Goal: Information Seeking & Learning: Check status

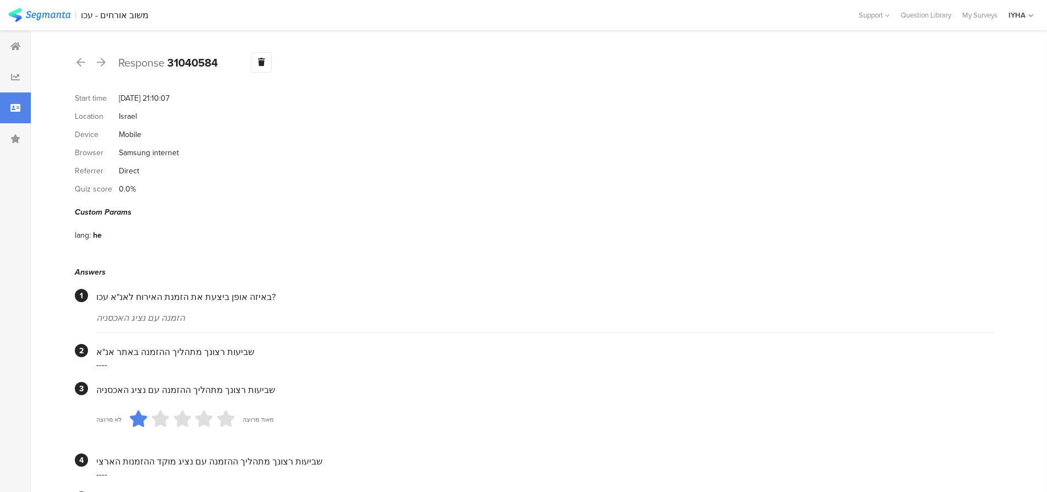
scroll to position [918, 0]
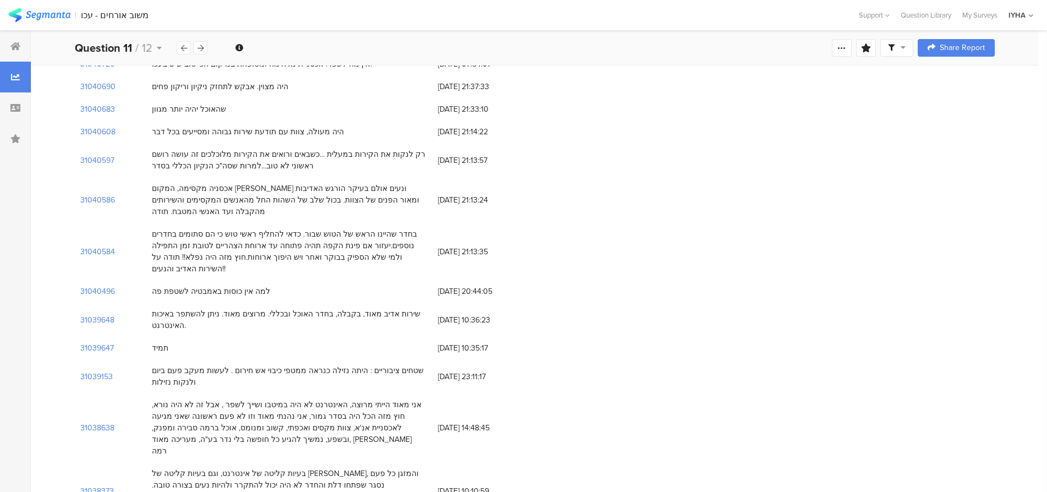
scroll to position [440, 0]
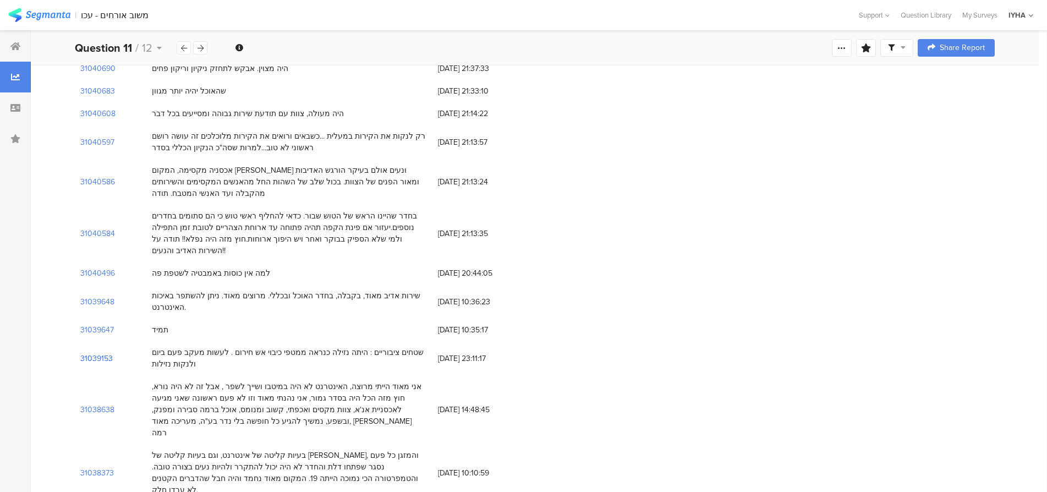
click at [104, 353] on section "31039153" at bounding box center [96, 359] width 32 height 12
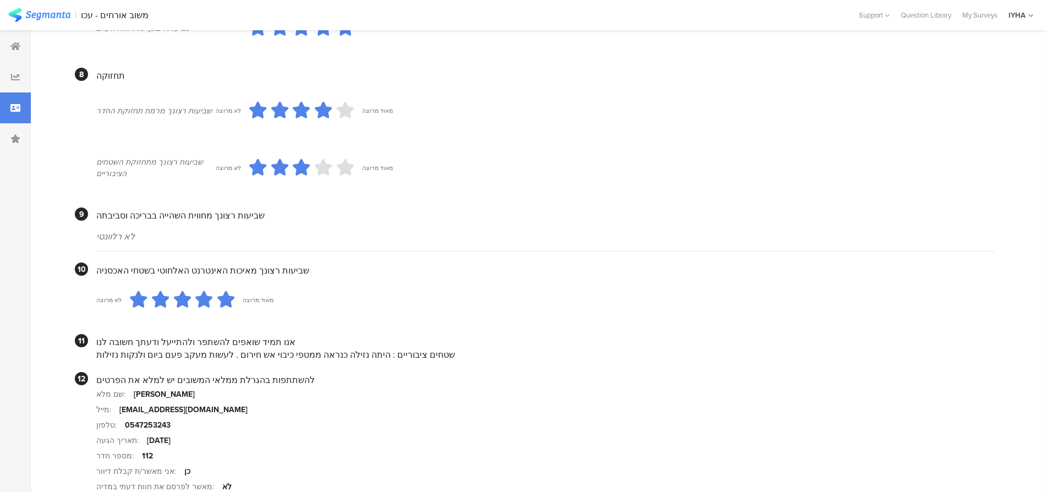
scroll to position [949, 0]
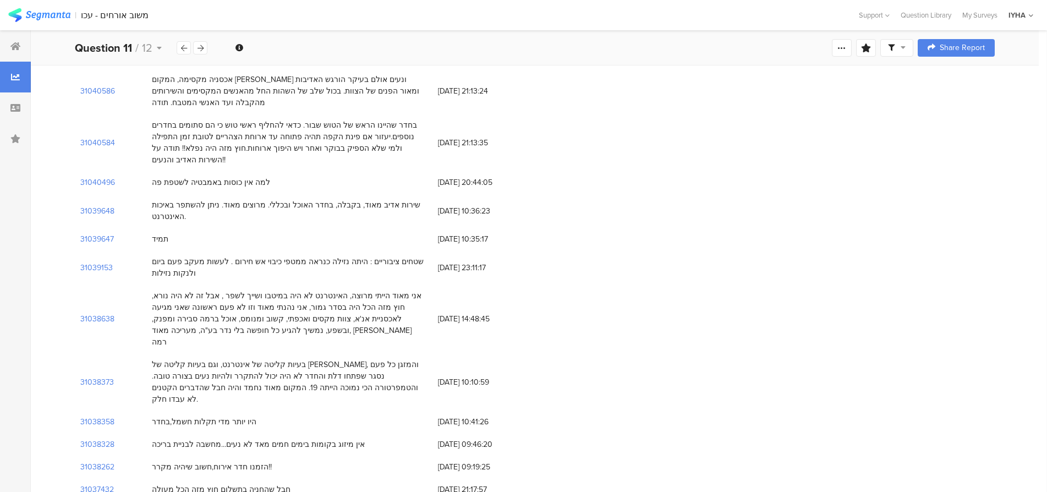
scroll to position [550, 0]
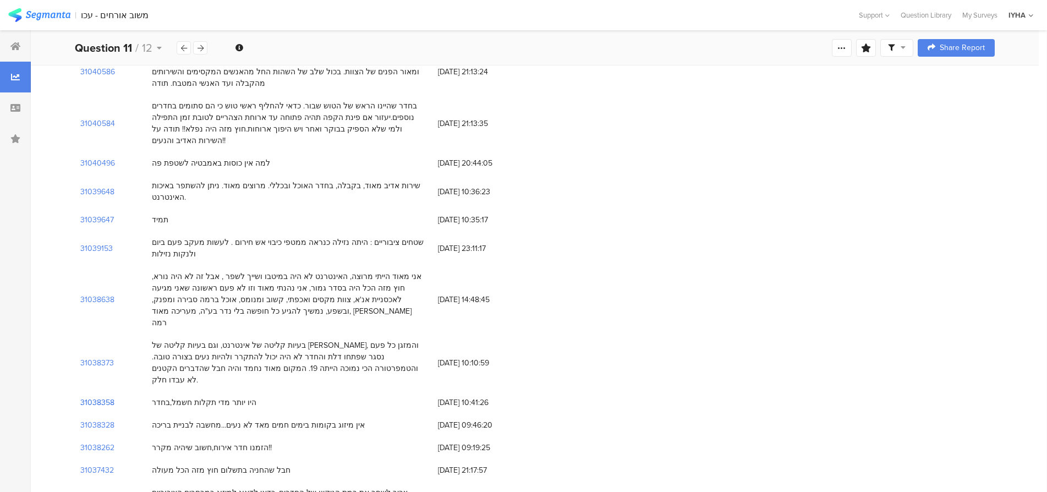
click at [105, 397] on section "31038358" at bounding box center [97, 403] width 34 height 12
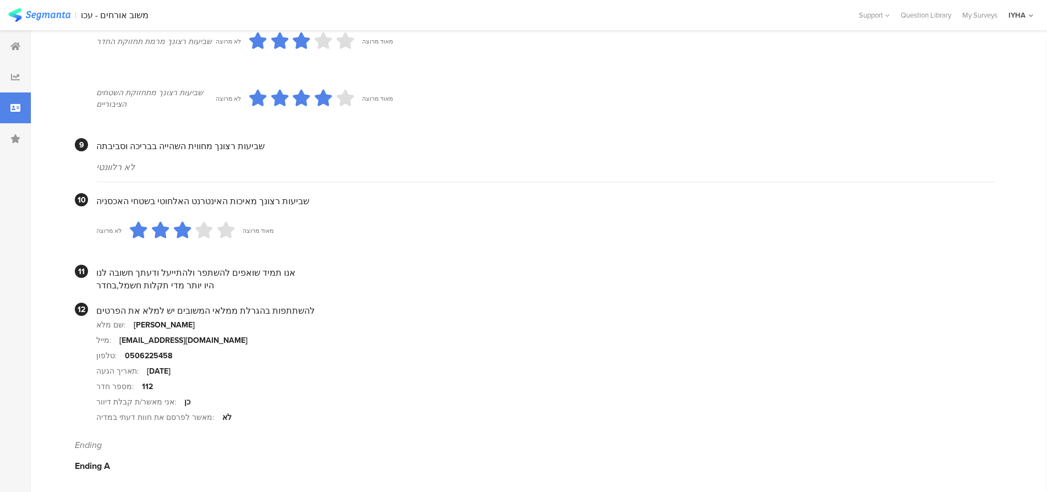
scroll to position [949, 0]
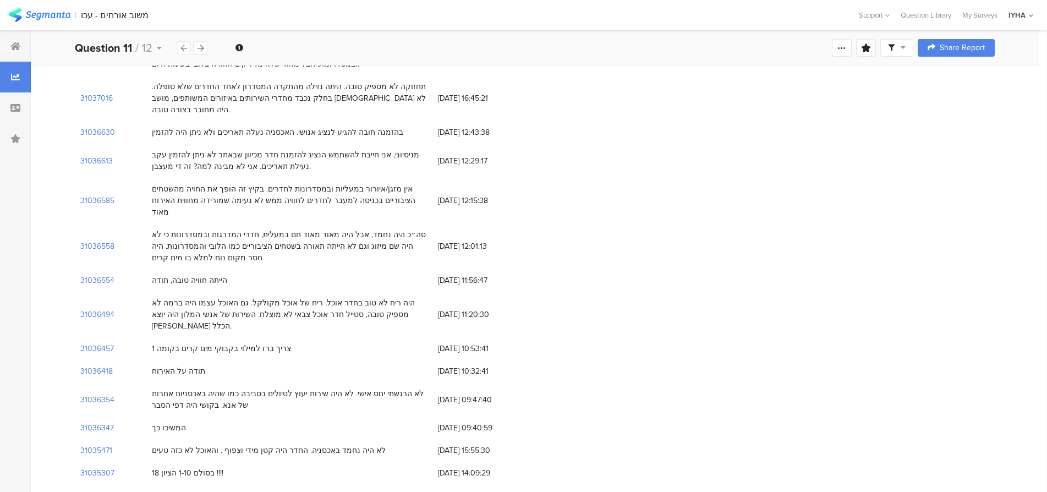
scroll to position [1045, 0]
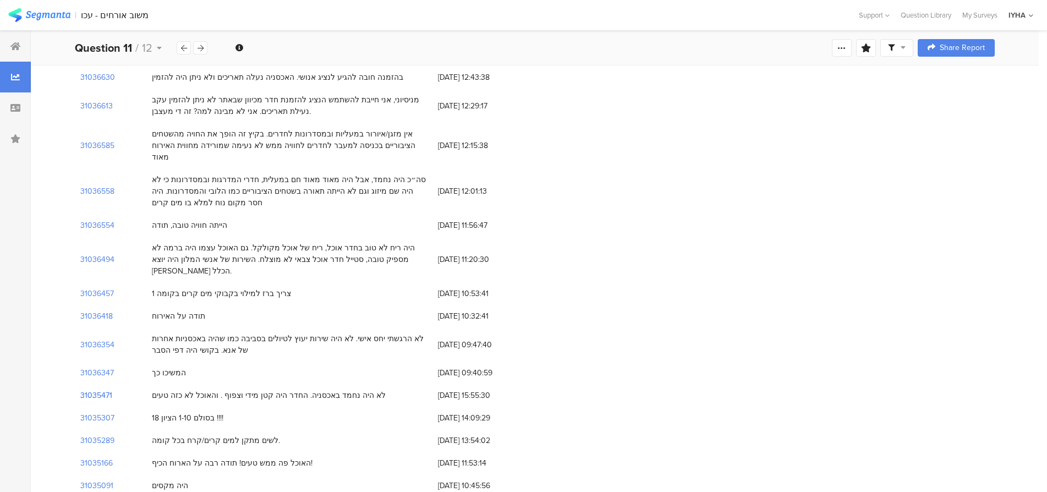
click at [96, 389] on section "31035471" at bounding box center [96, 395] width 32 height 12
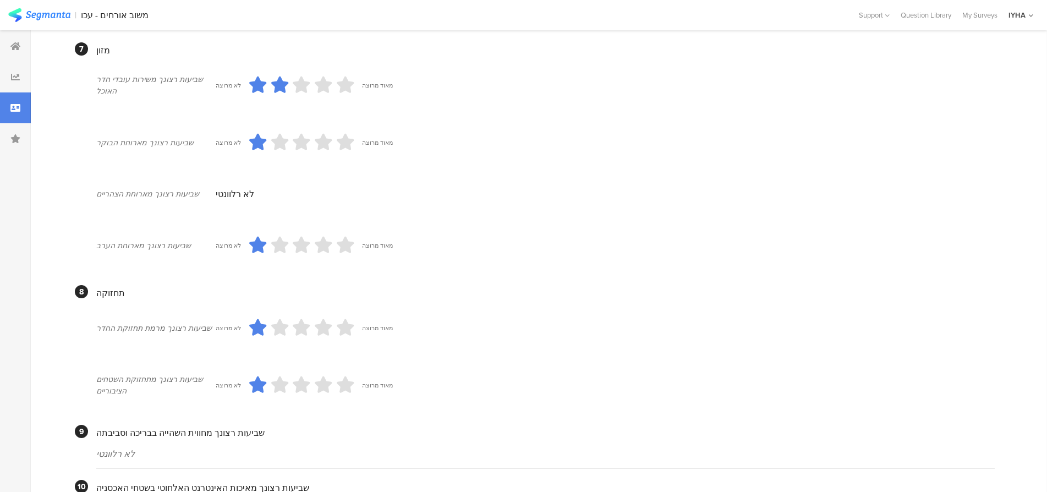
scroll to position [933, 0]
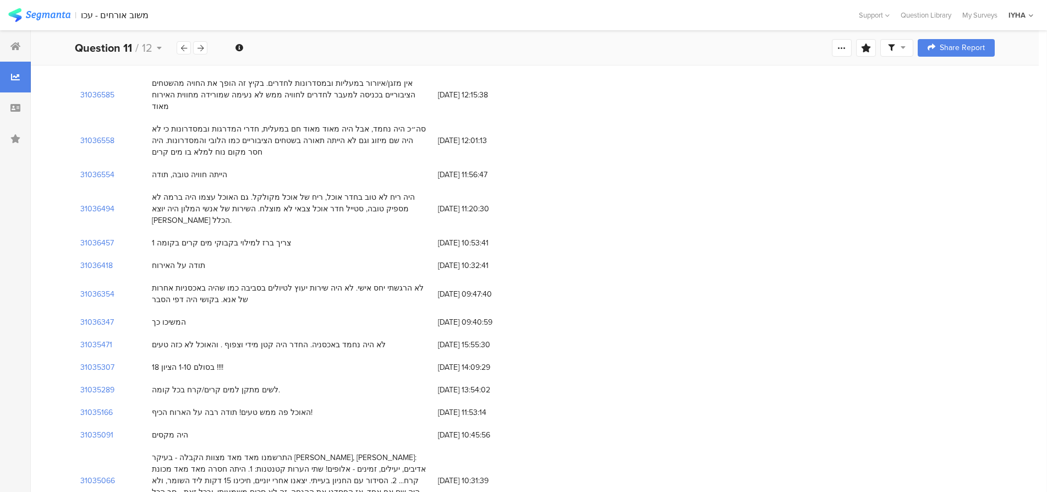
scroll to position [1210, 0]
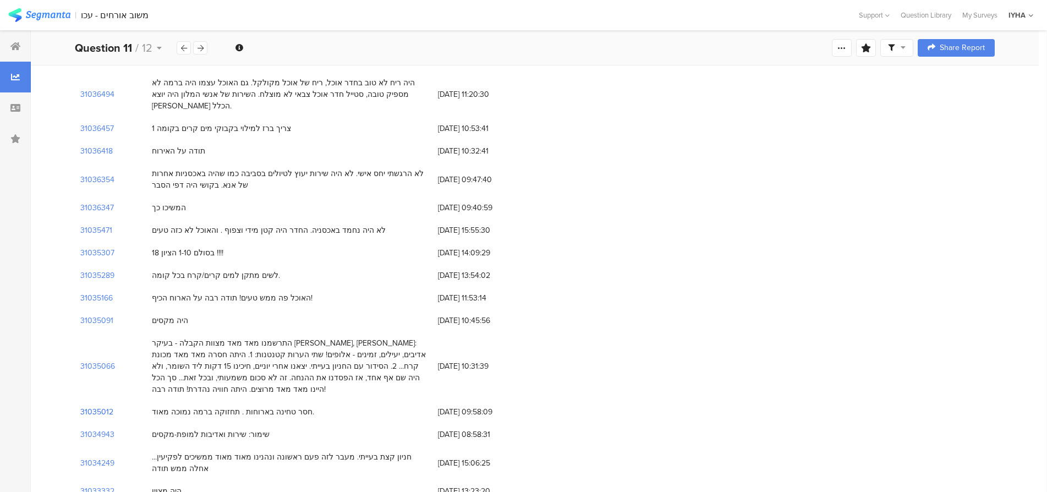
click at [90, 406] on section "31035012" at bounding box center [96, 412] width 33 height 12
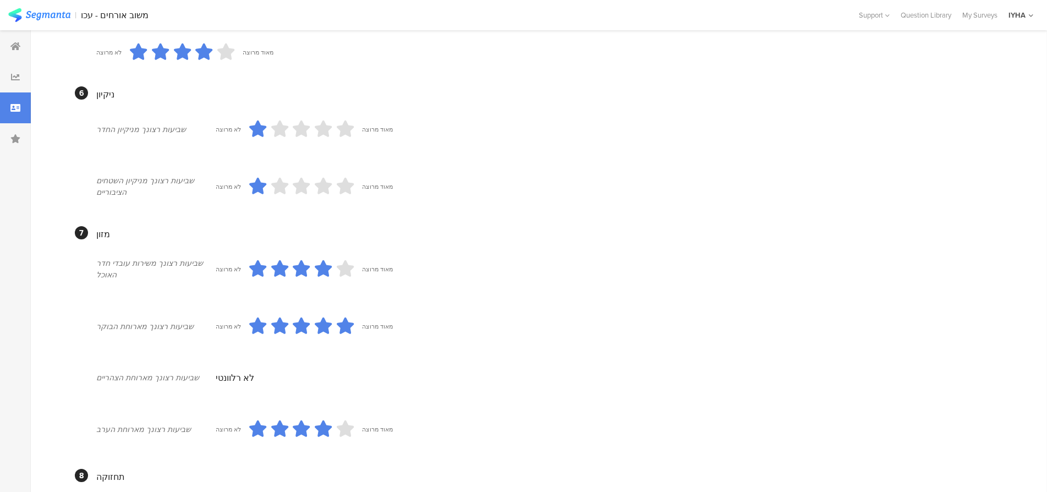
scroll to position [368, 0]
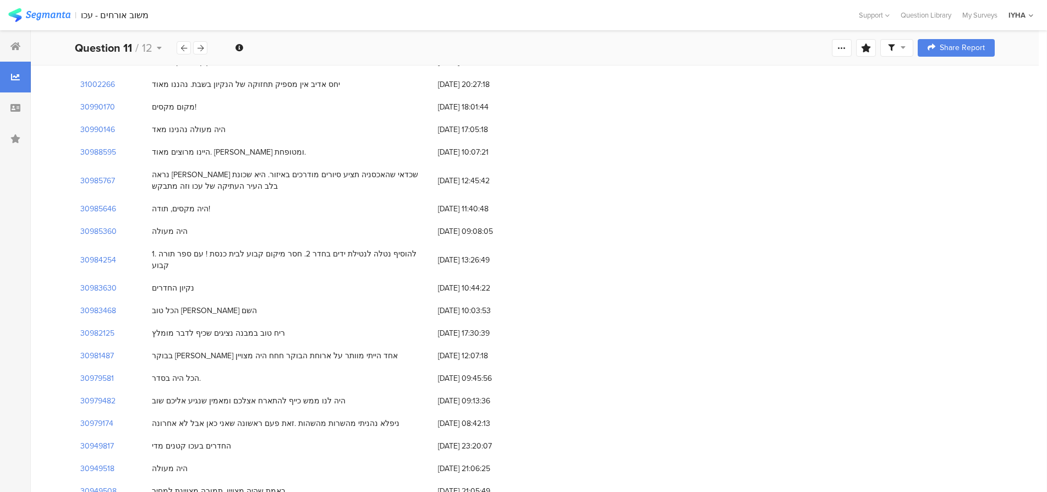
scroll to position [2805, 0]
